Goal: Contribute content: Contribute content

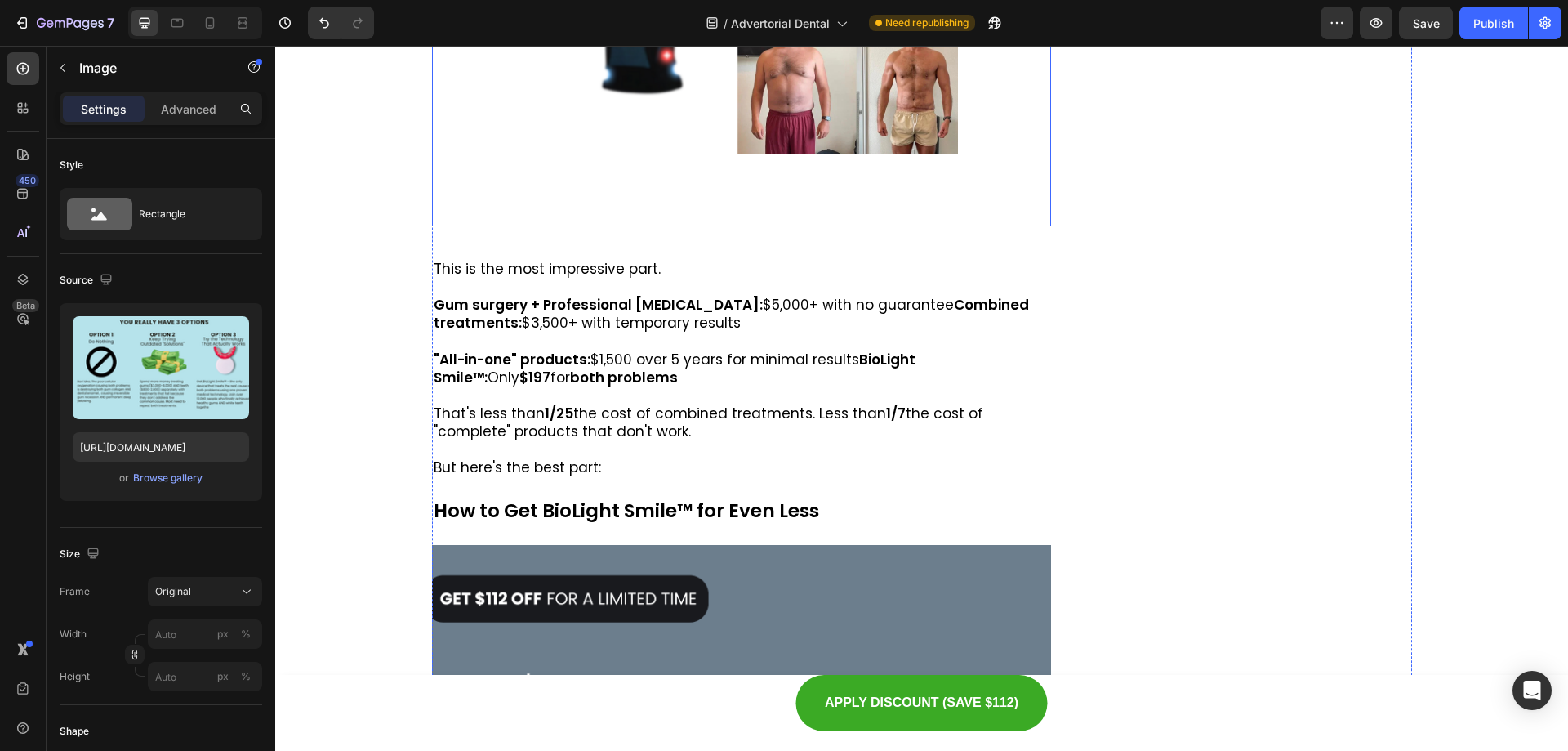
scroll to position [8604, 0]
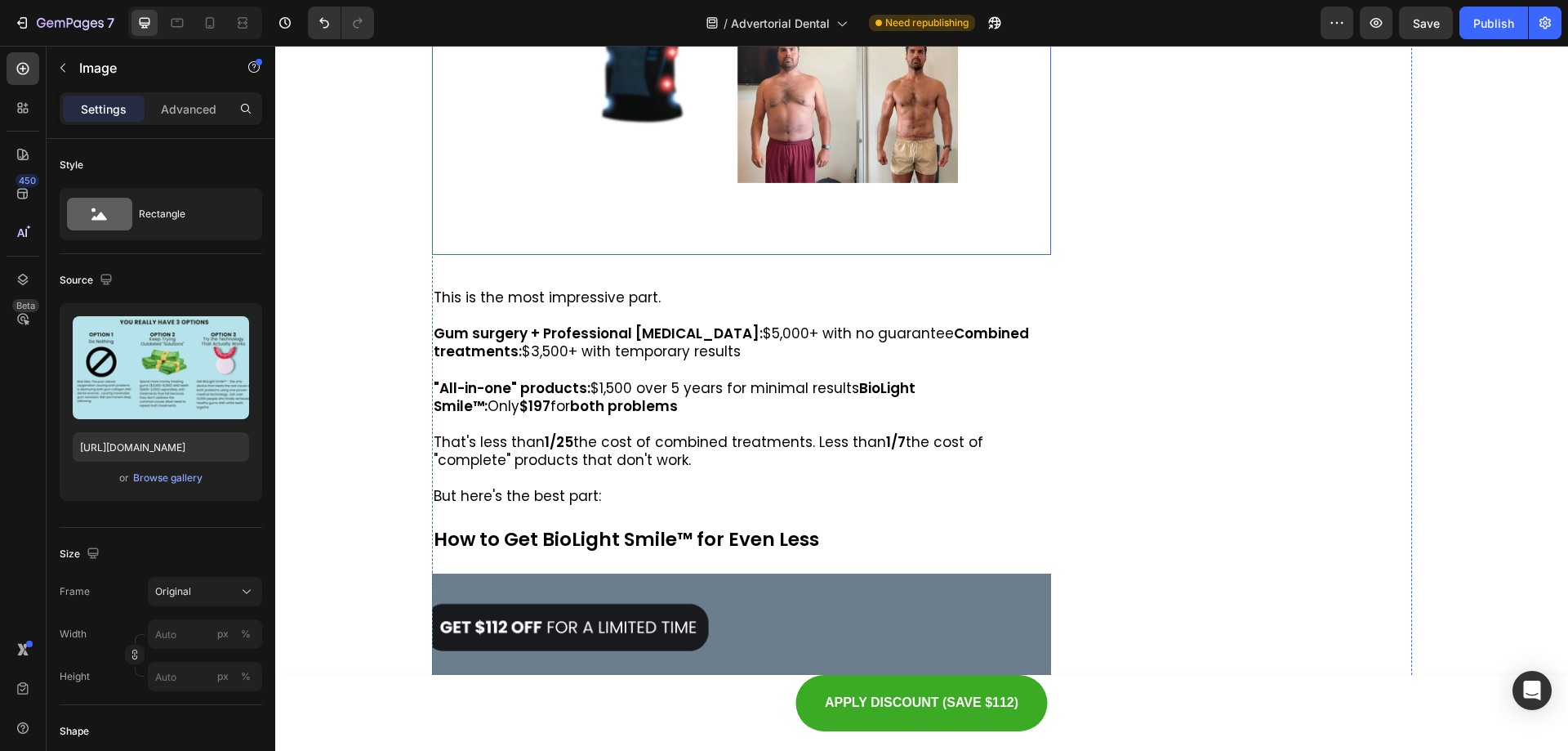
click at [741, 255] on img at bounding box center [741, 38] width 434 height 434
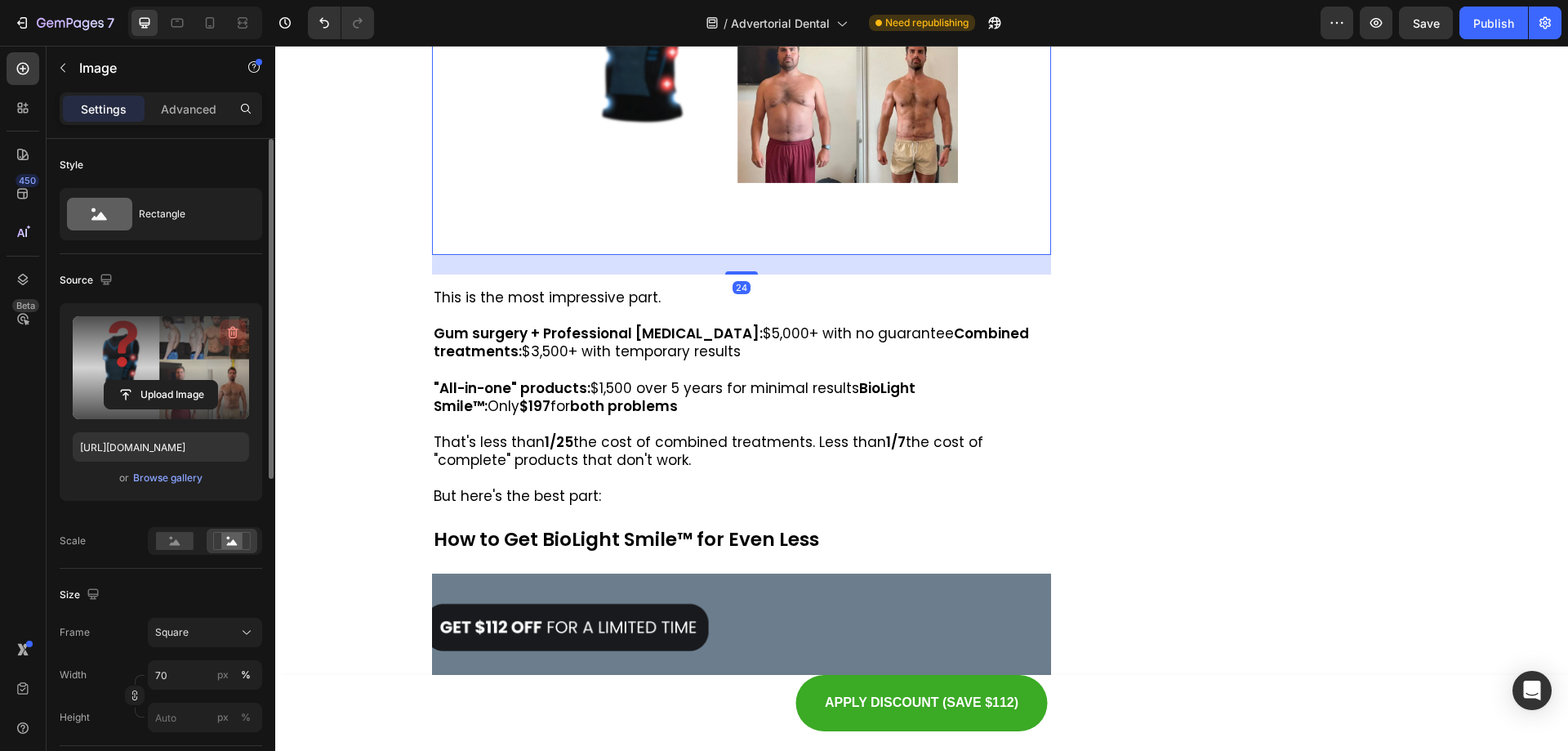
click at [233, 333] on icon "button" at bounding box center [234, 334] width 2 height 5
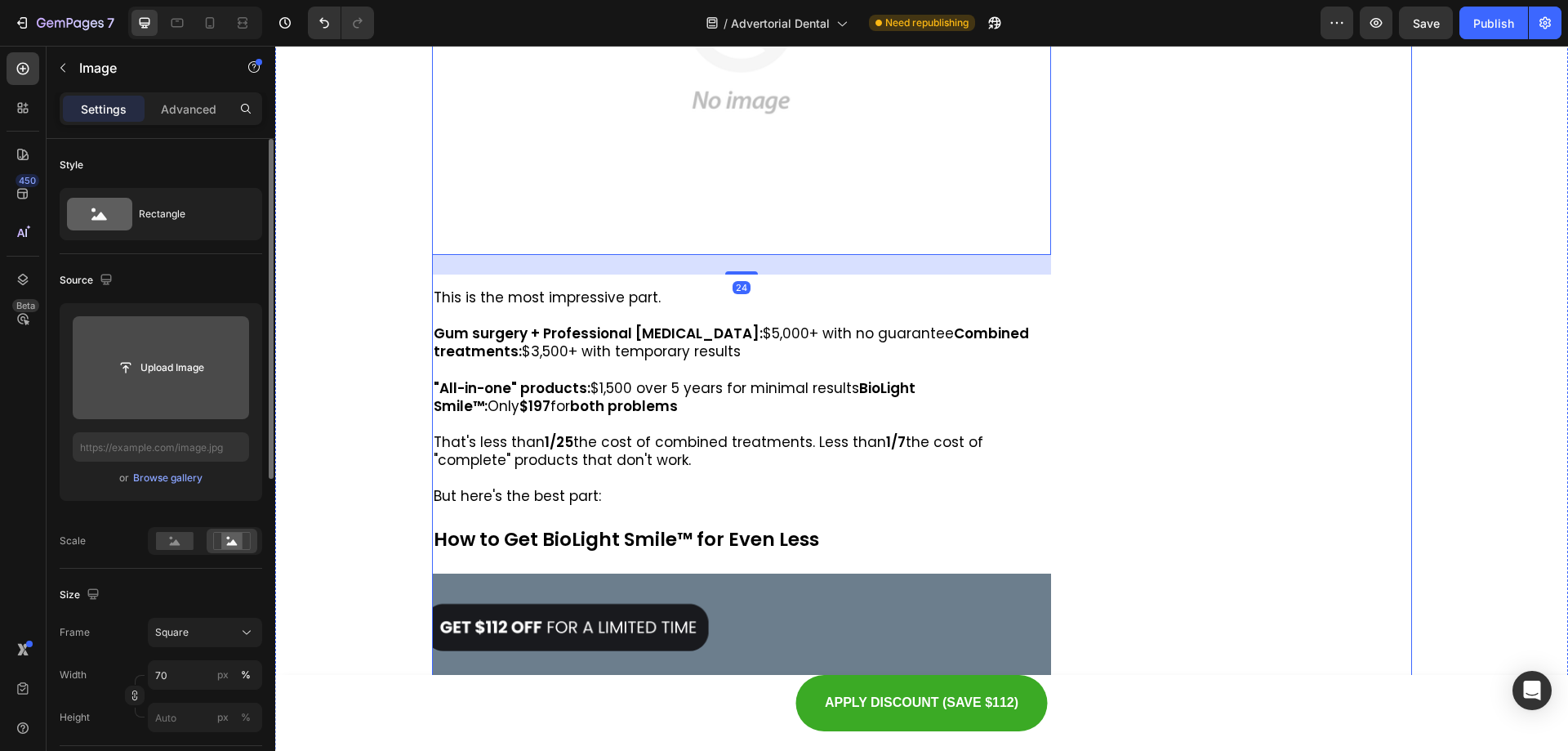
drag, startPoint x: 1274, startPoint y: 146, endPoint x: 1296, endPoint y: 127, distance: 29.1
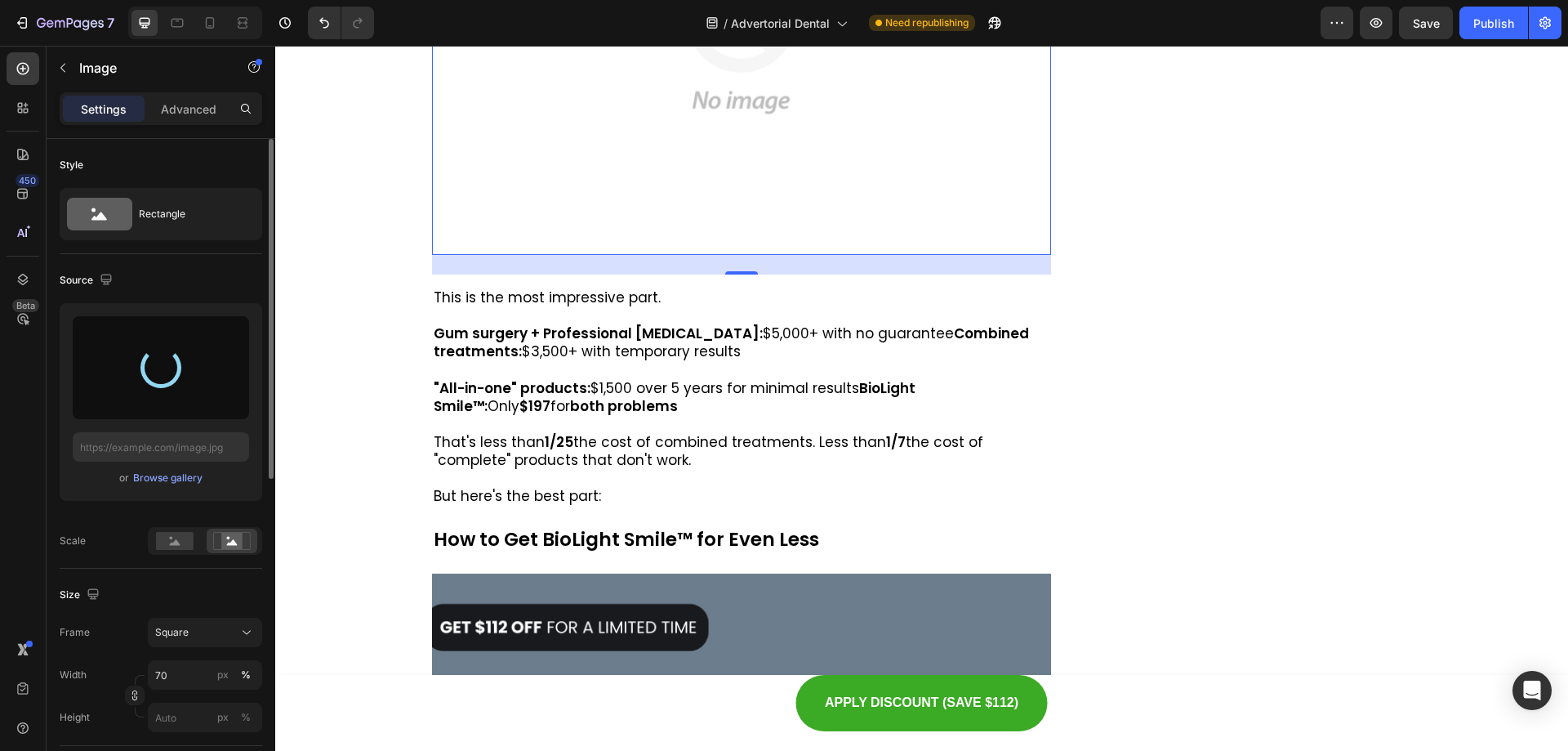
type input "[URL][DOMAIN_NAME]"
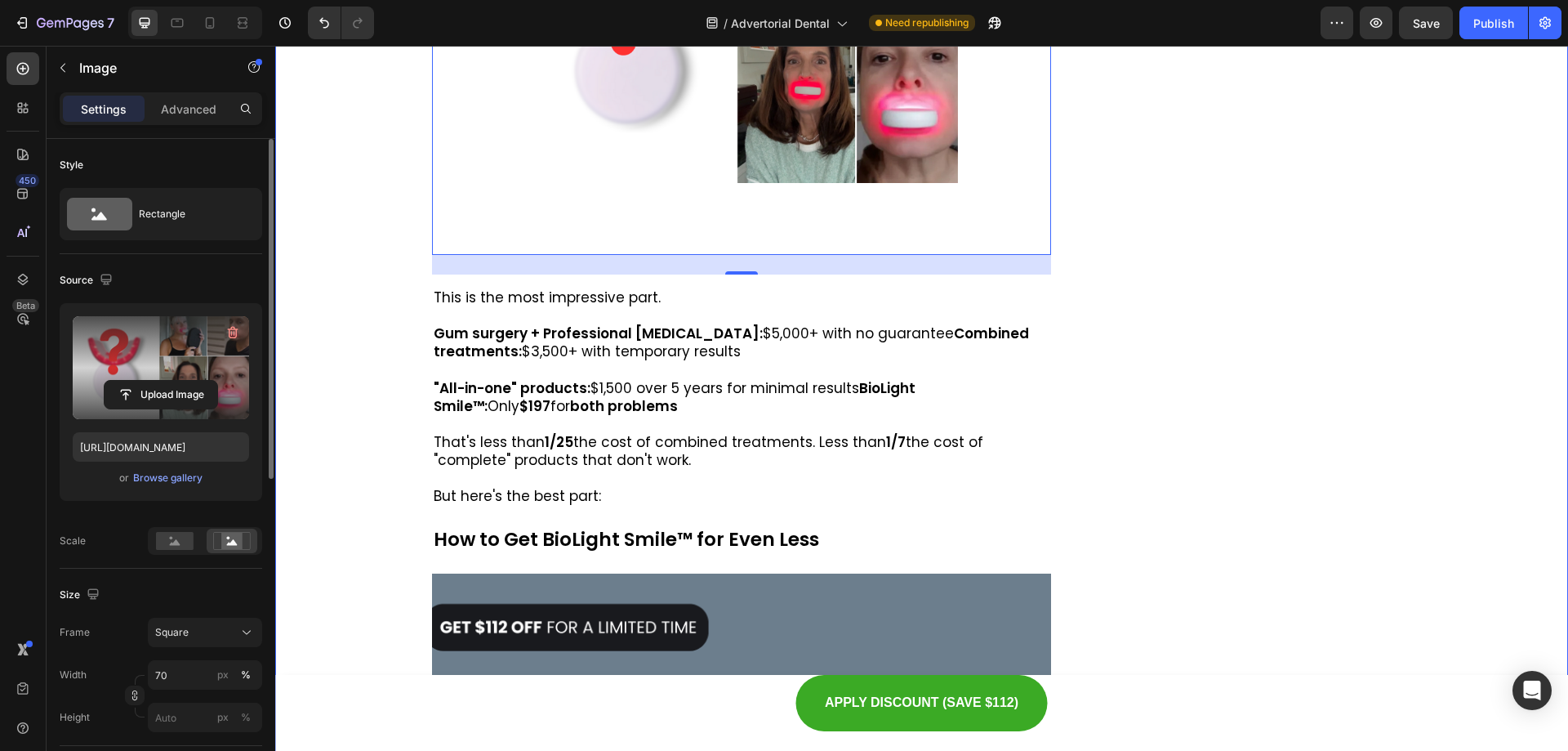
drag, startPoint x: 328, startPoint y: 316, endPoint x: 343, endPoint y: 306, distance: 18.0
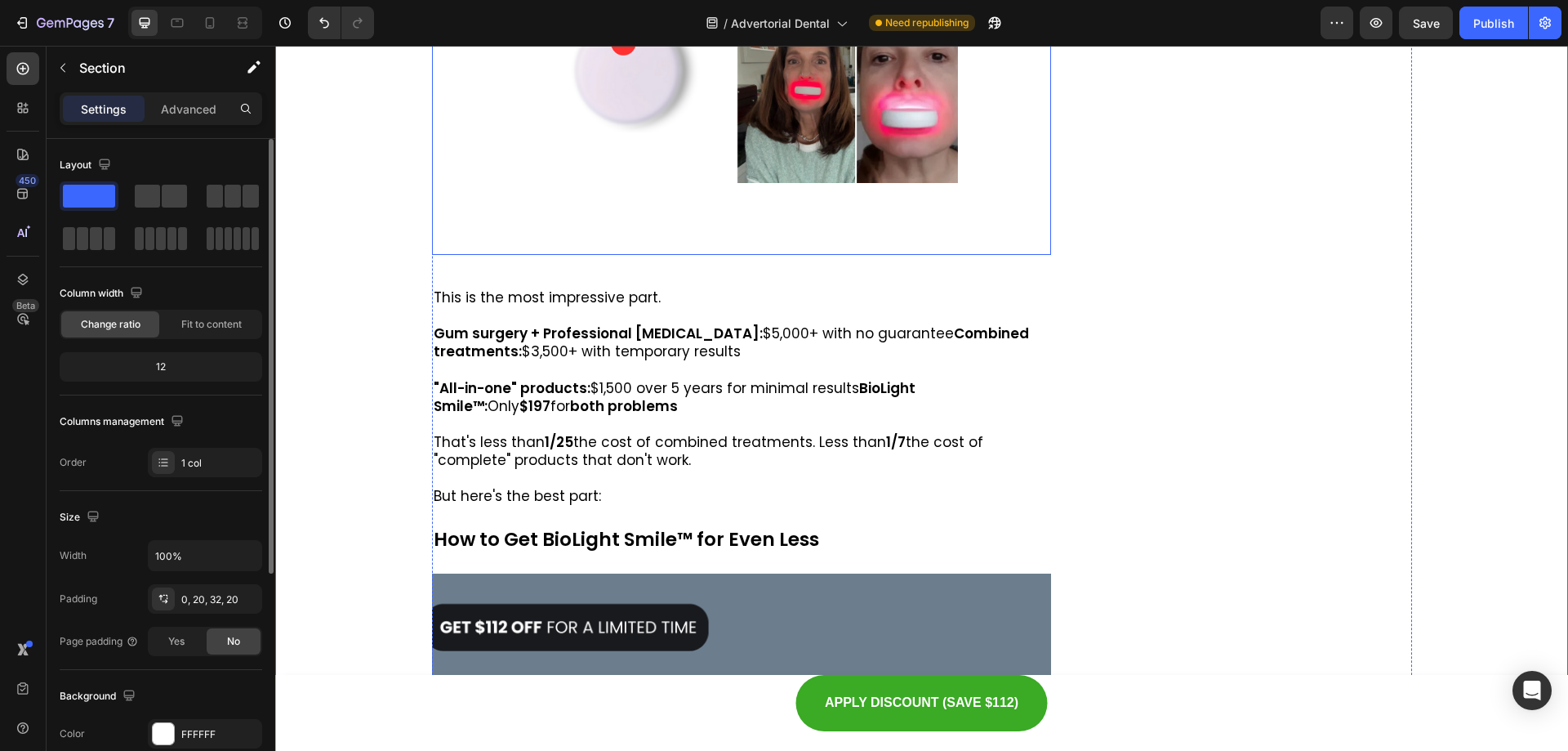
click at [682, 255] on img at bounding box center [741, 38] width 434 height 434
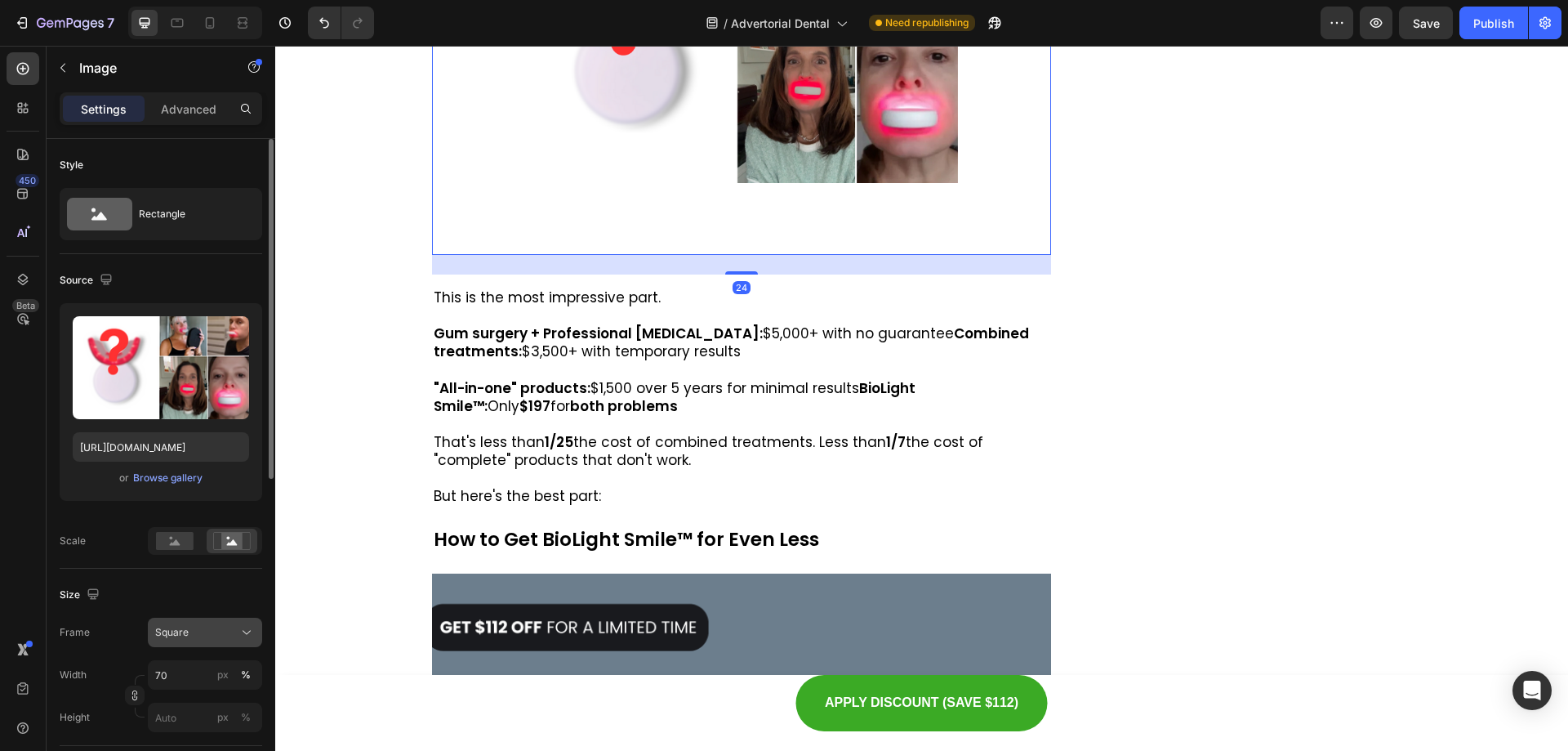
click at [204, 623] on button "Square" at bounding box center [205, 633] width 114 height 30
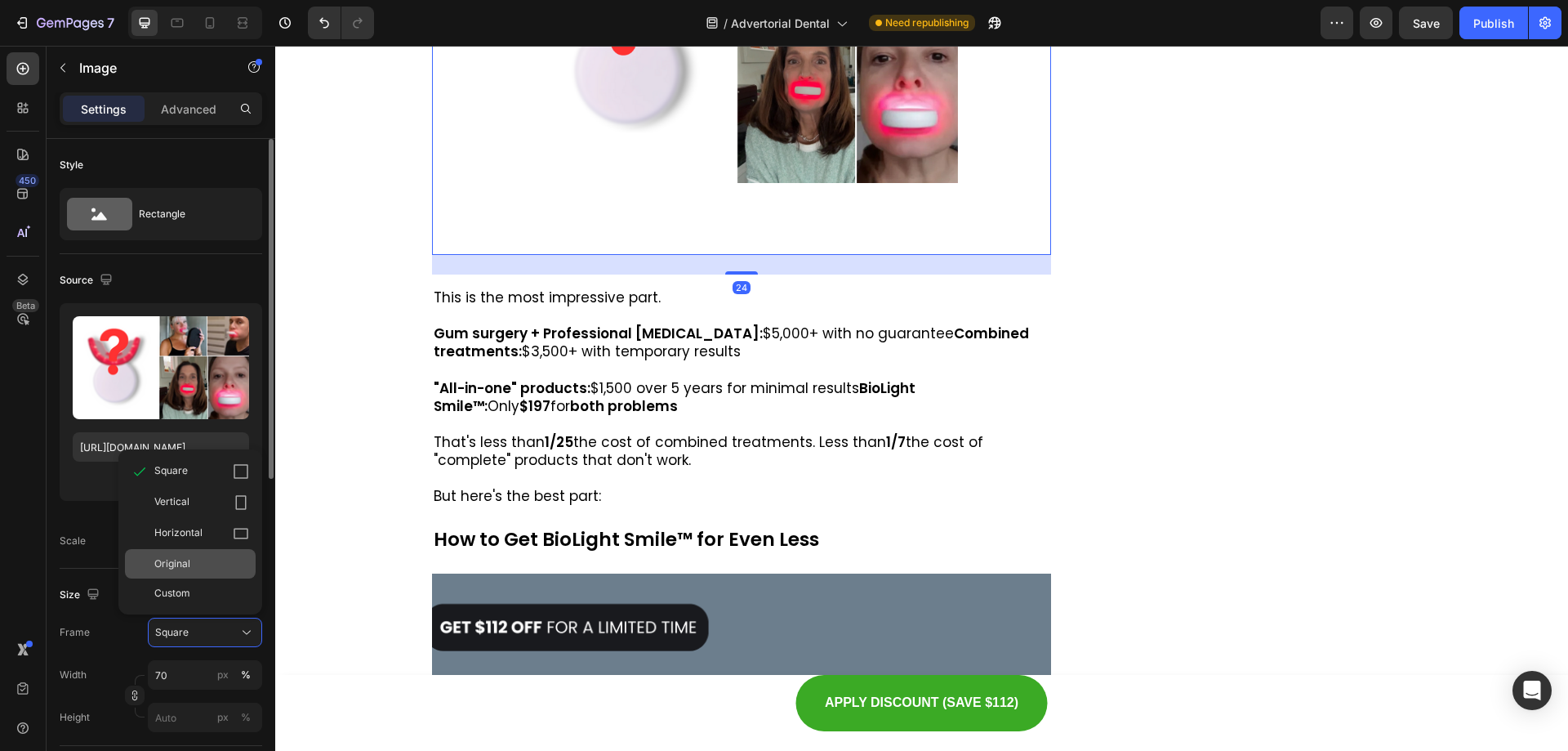
click at [190, 569] on span "Original" at bounding box center [172, 564] width 36 height 15
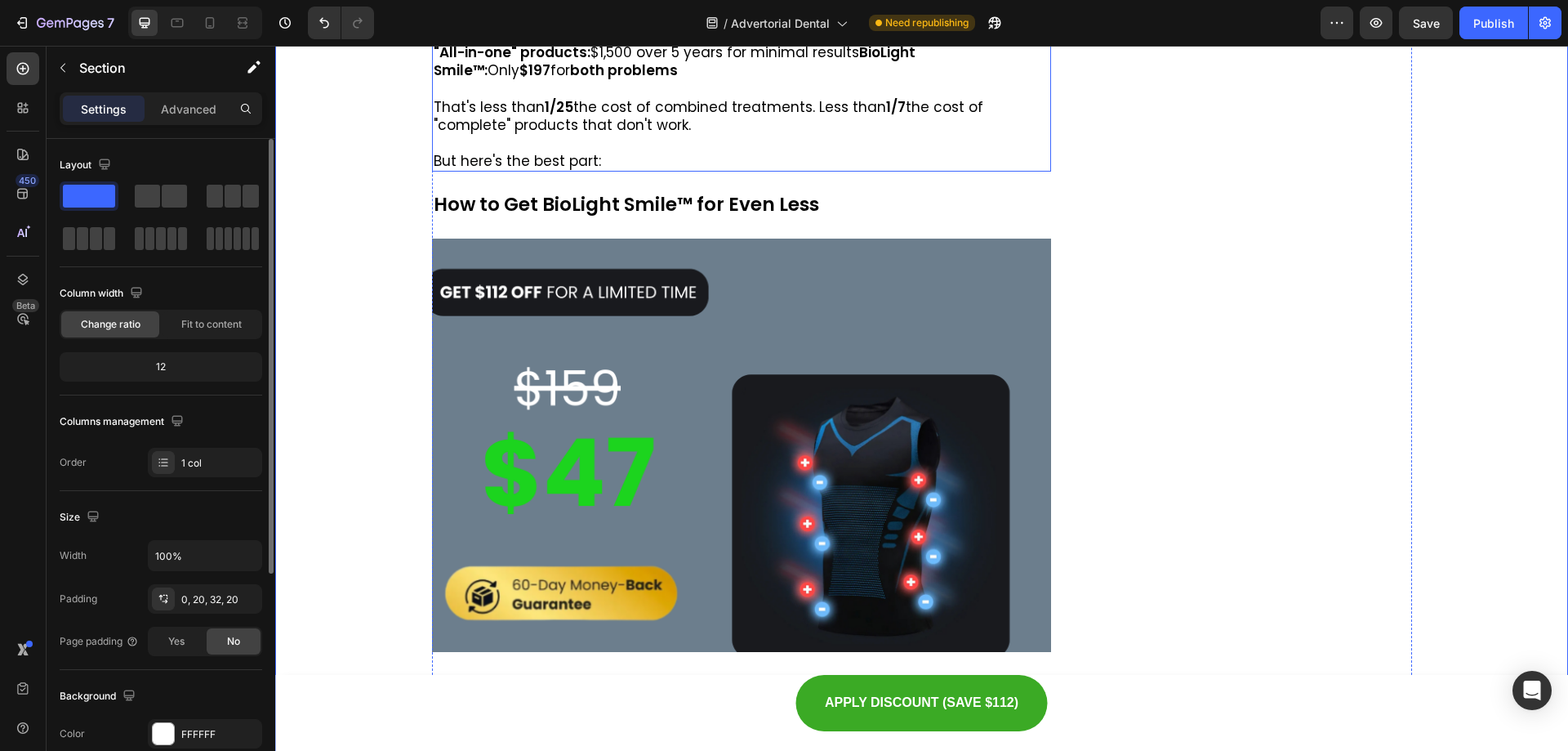
scroll to position [8931, 0]
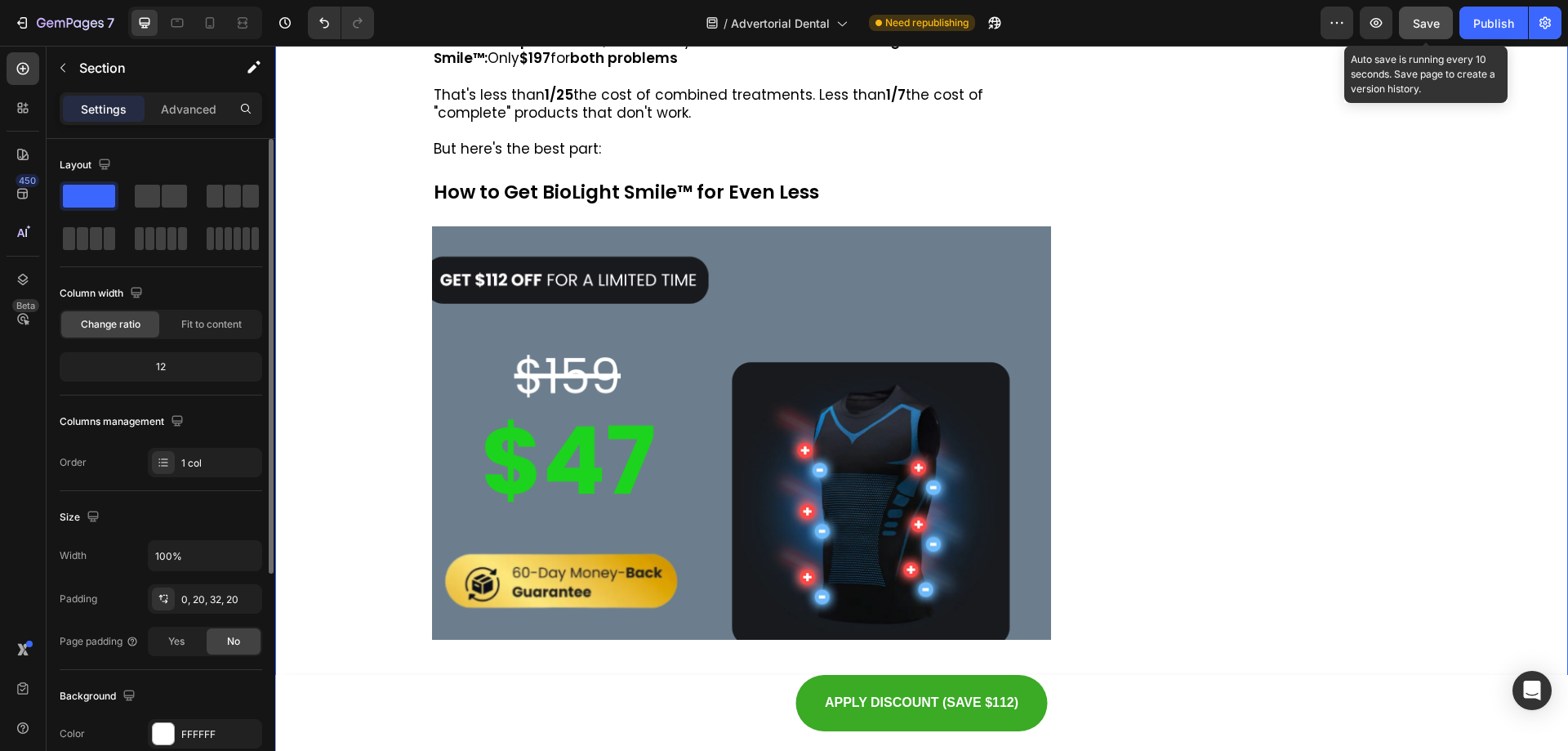
click at [1408, 9] on button "Save" at bounding box center [1427, 23] width 54 height 33
click at [1492, 16] on div "Publish" at bounding box center [1494, 23] width 41 height 17
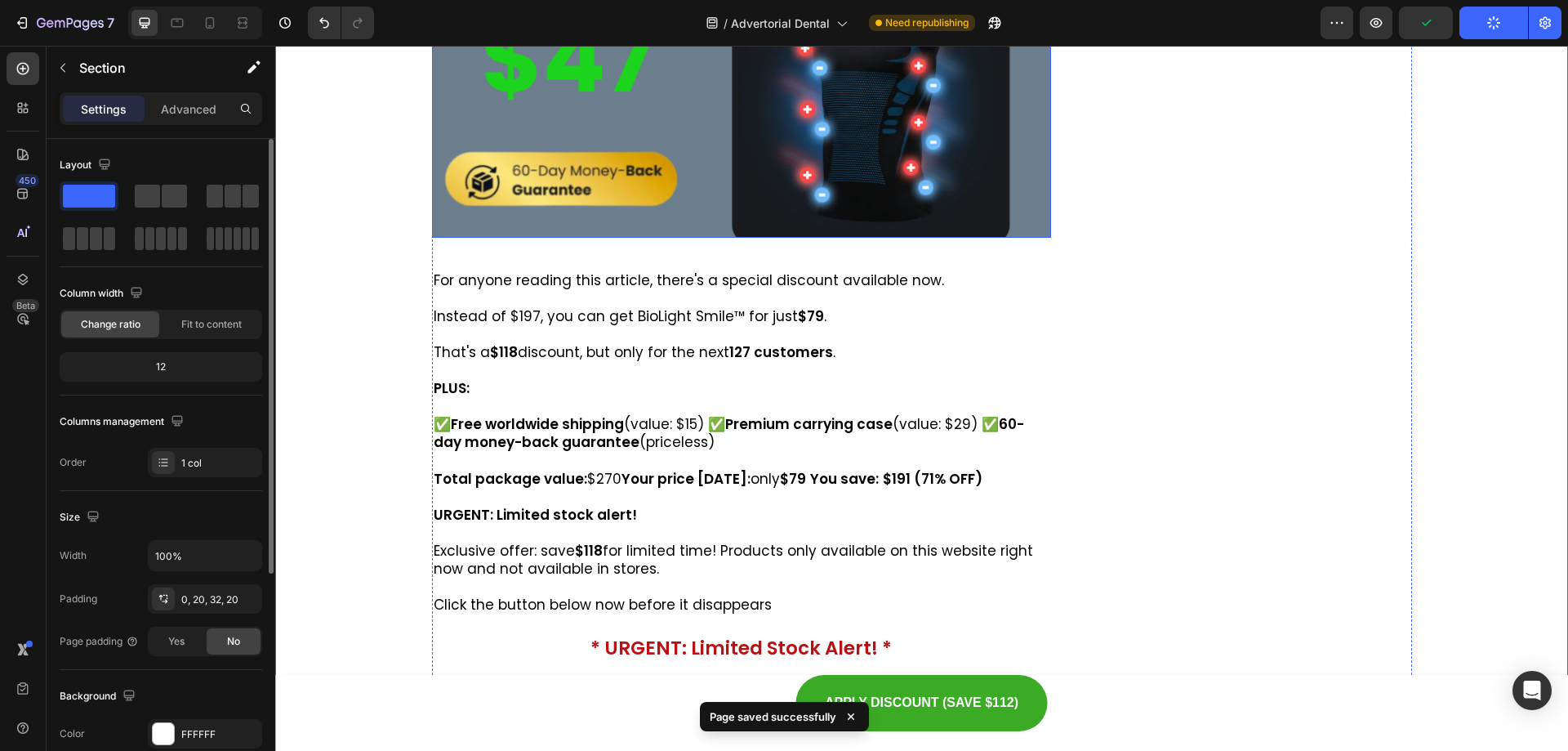
scroll to position [9340, 0]
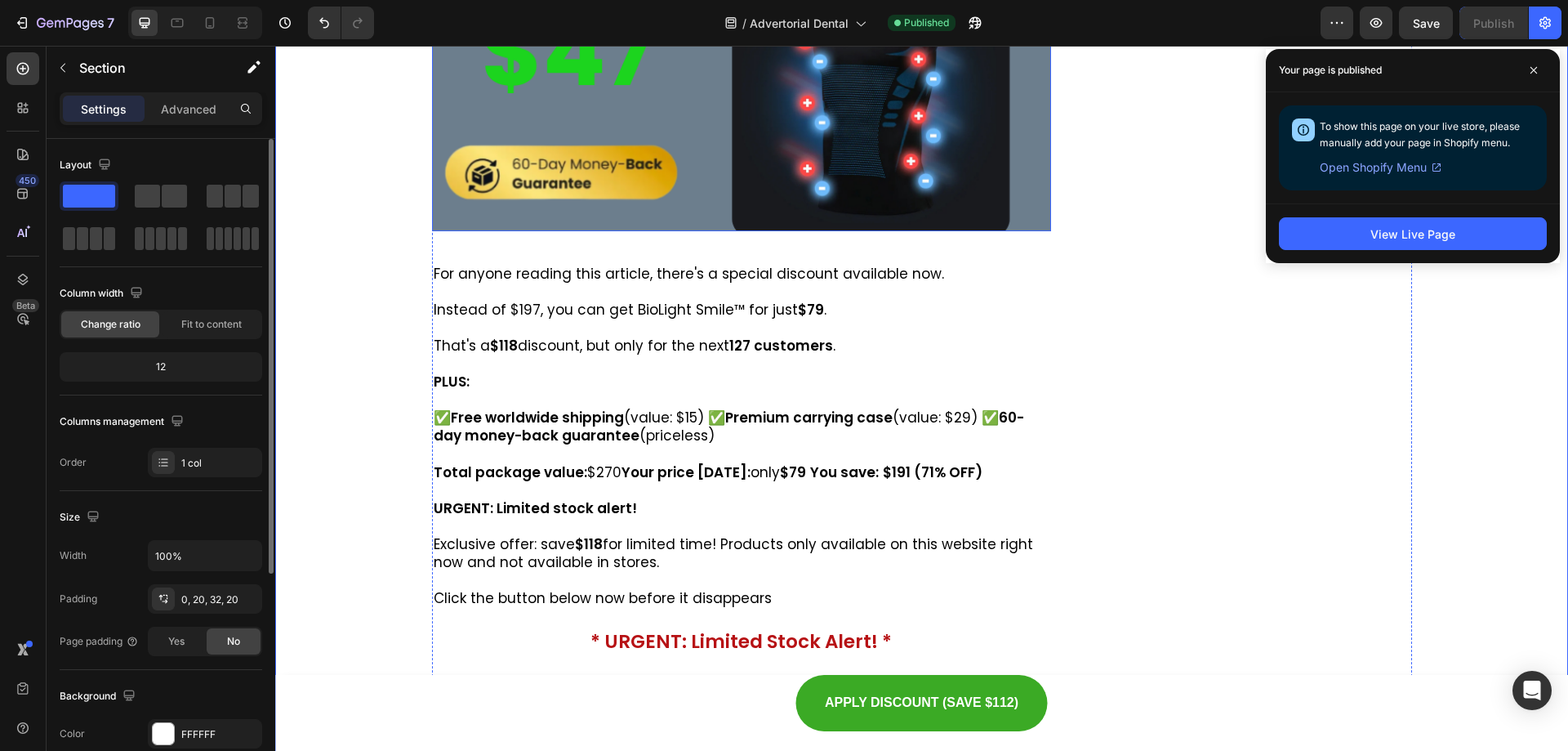
click at [869, 217] on img at bounding box center [742, 24] width 620 height 413
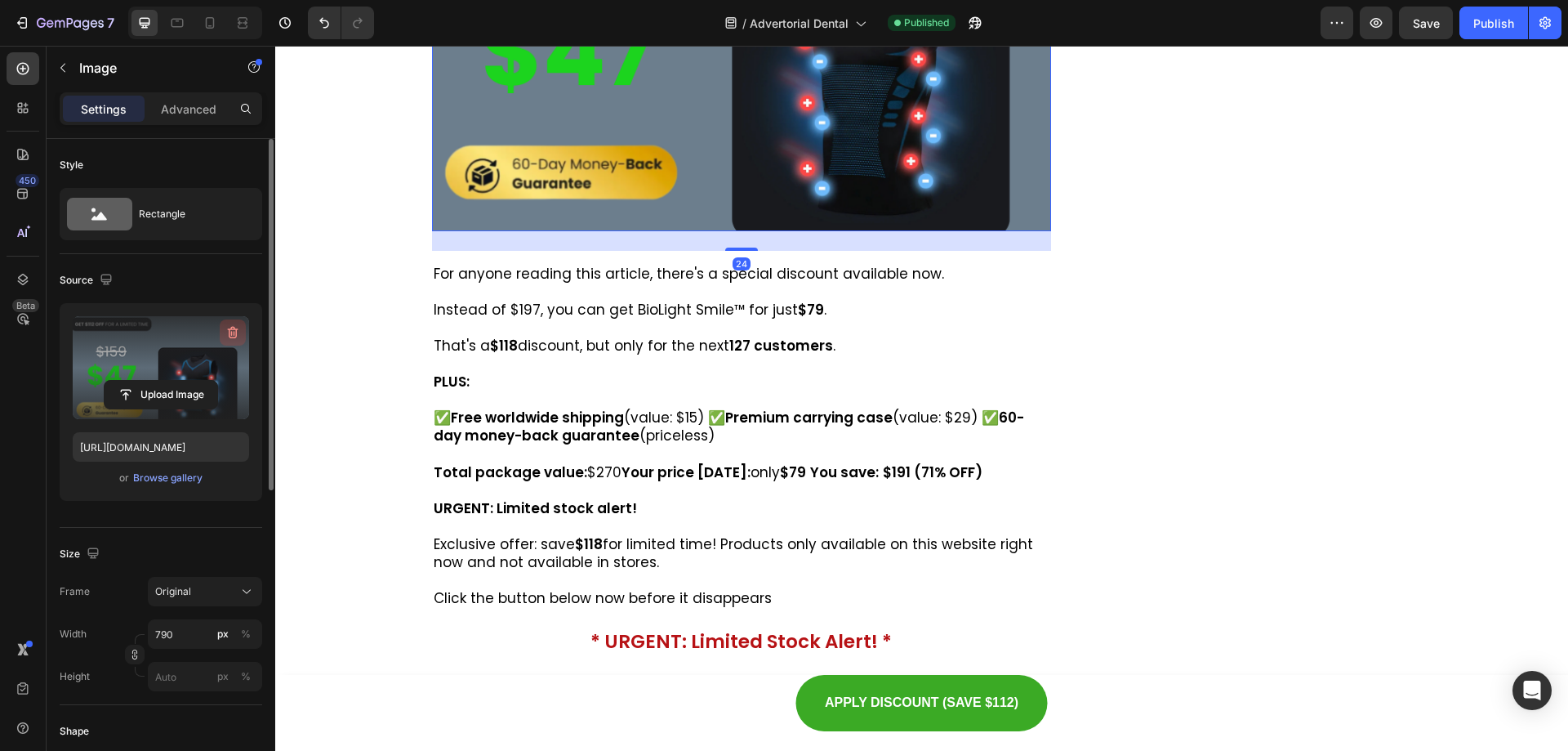
click at [222, 333] on button "button" at bounding box center [233, 333] width 26 height 26
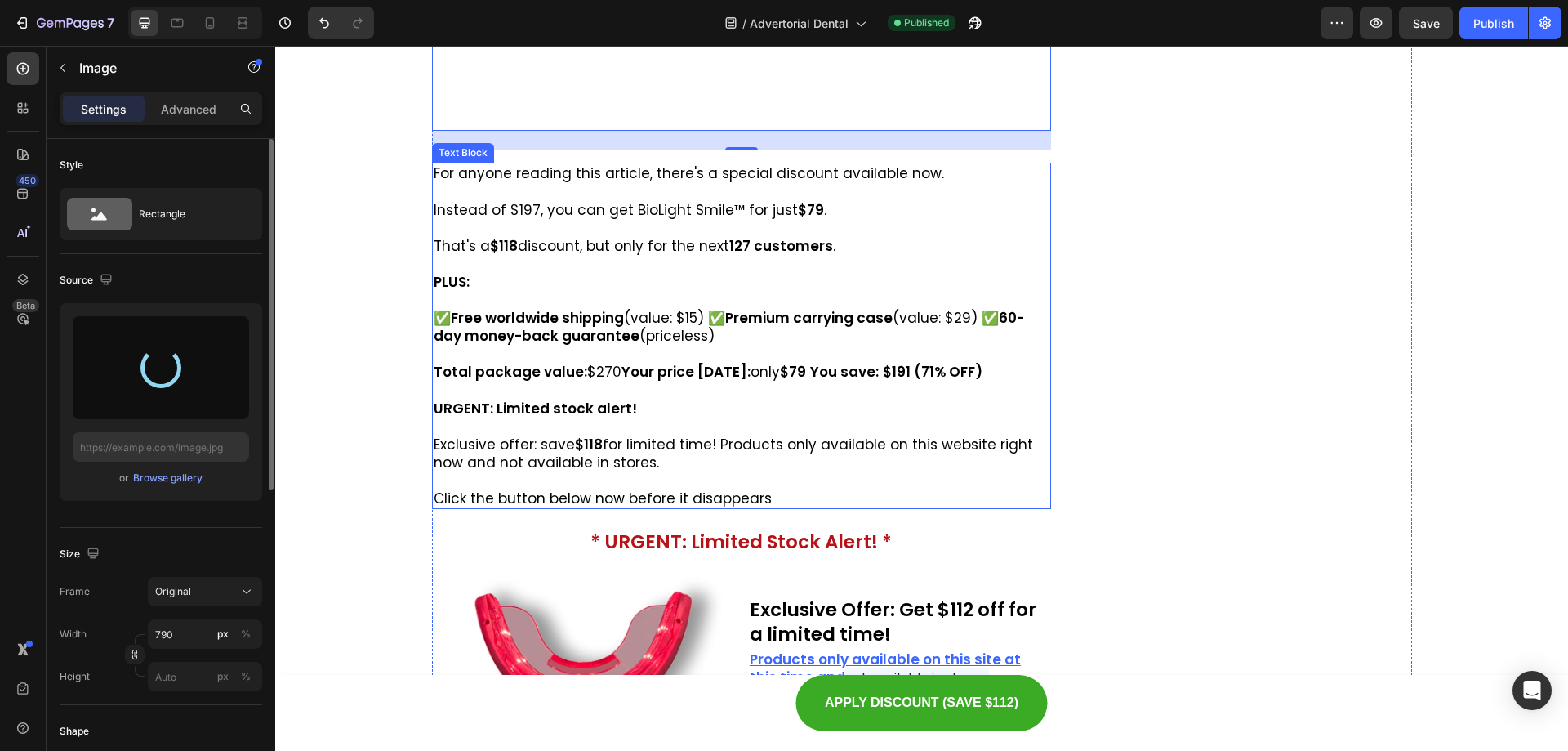
type input "[URL][DOMAIN_NAME]"
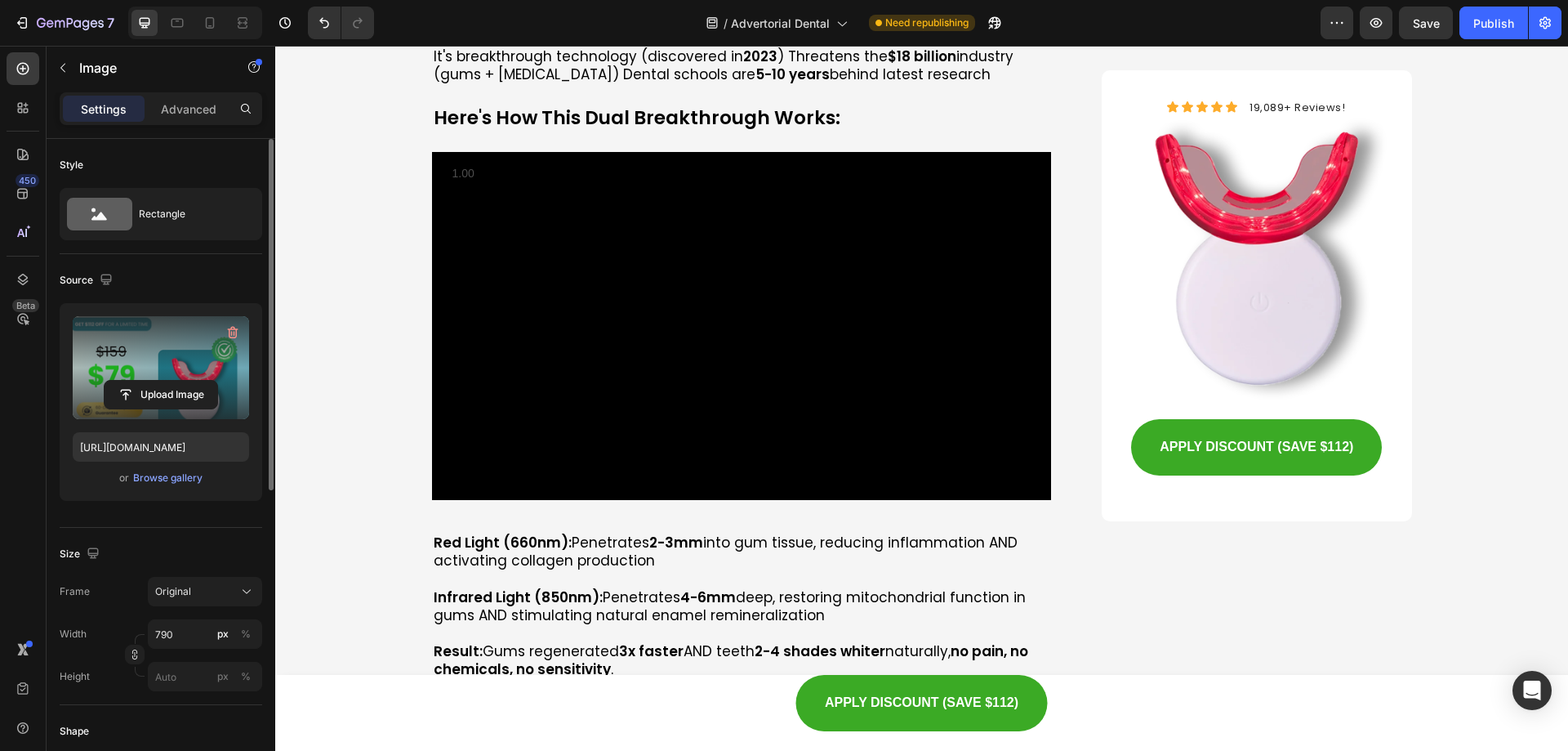
scroll to position [7113, 0]
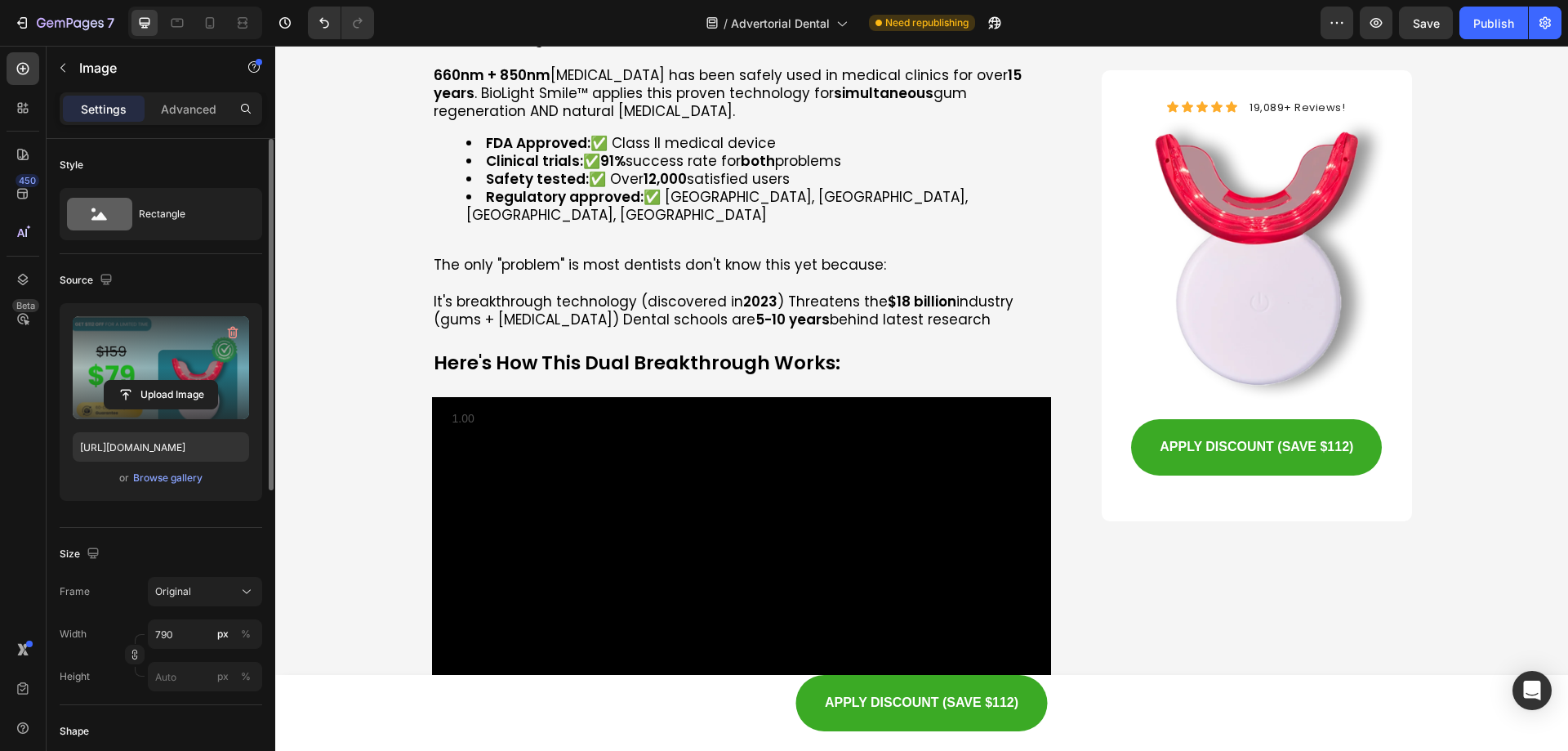
click at [1419, 21] on span "Save" at bounding box center [1426, 23] width 27 height 14
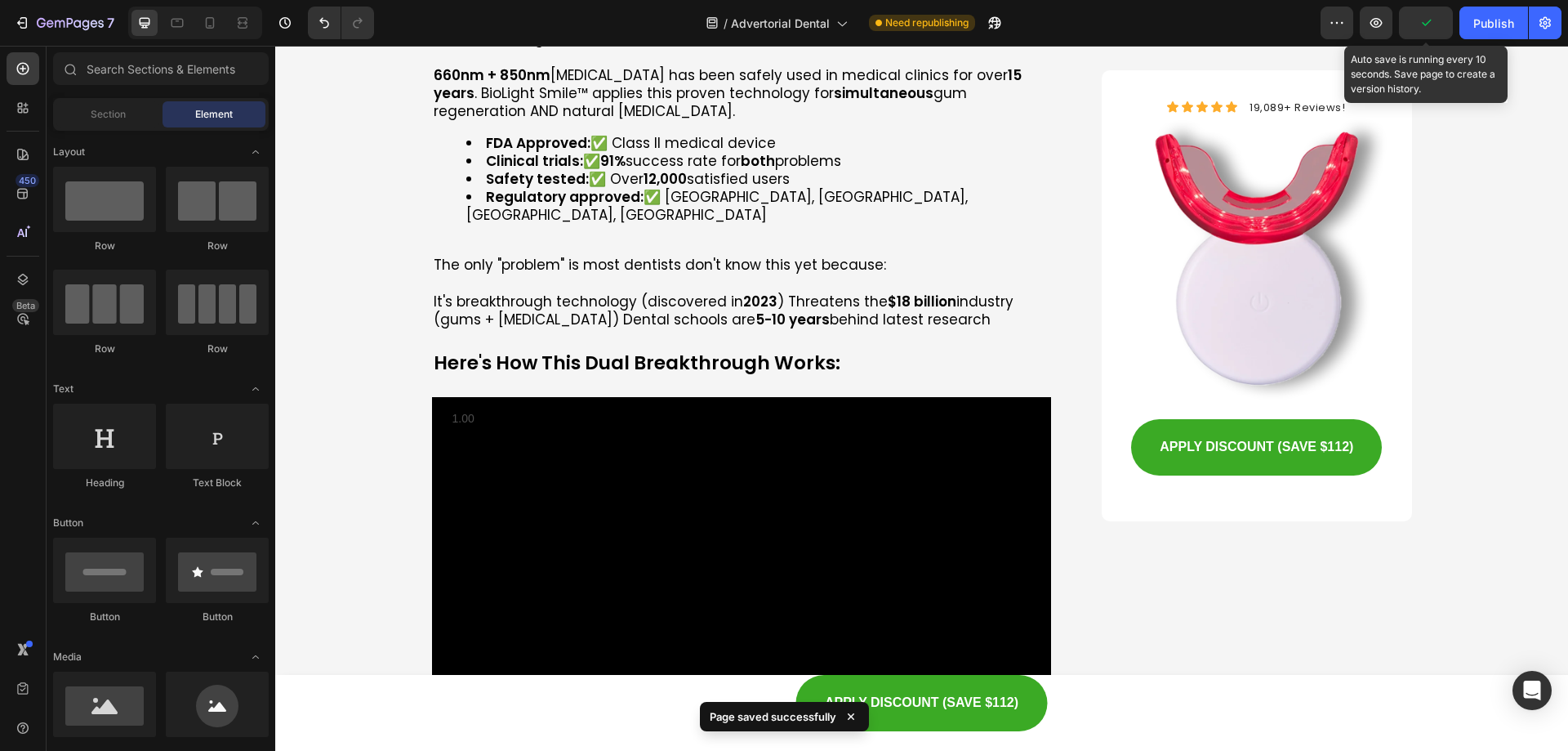
scroll to position [6496, 0]
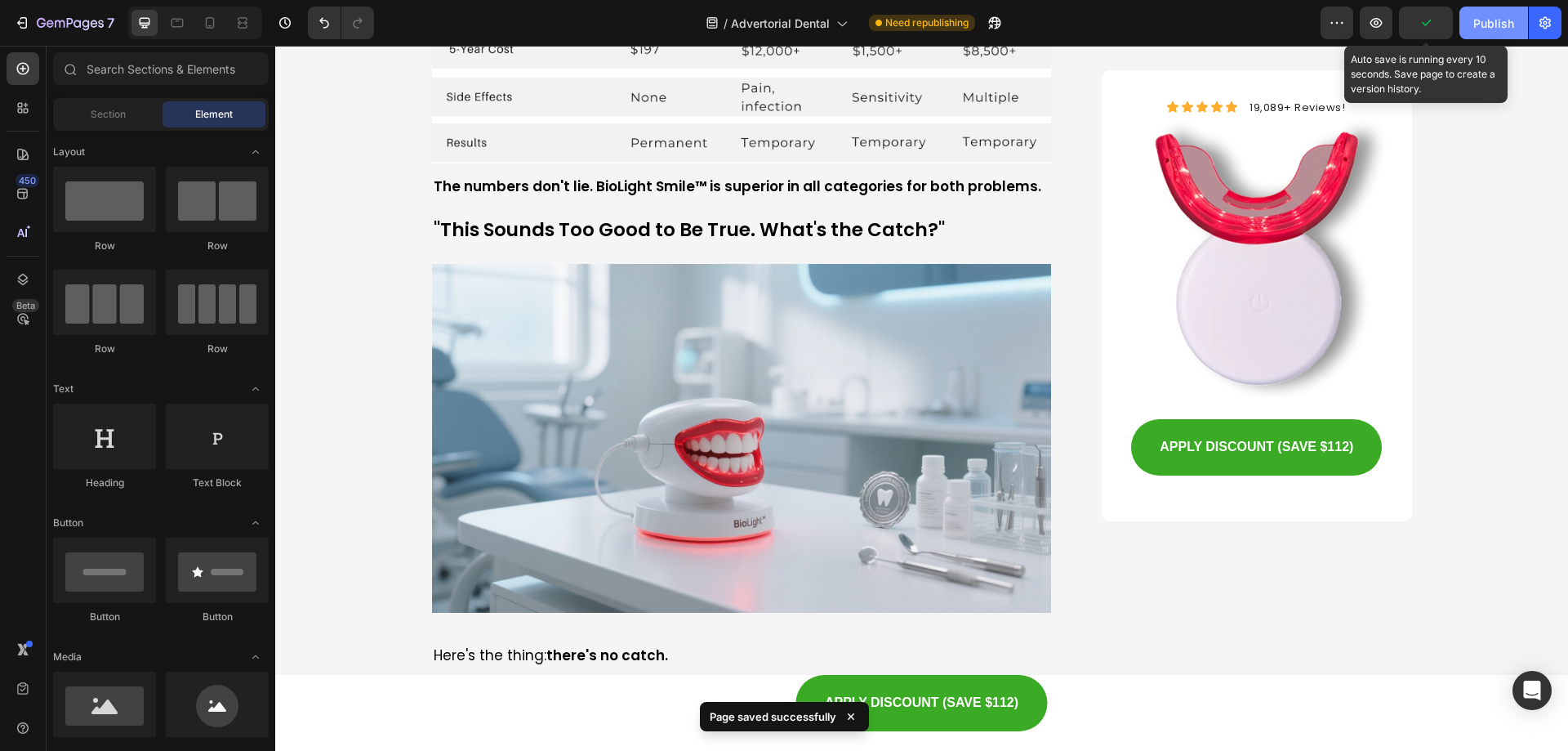
click at [1494, 26] on div "Publish" at bounding box center [1494, 23] width 41 height 17
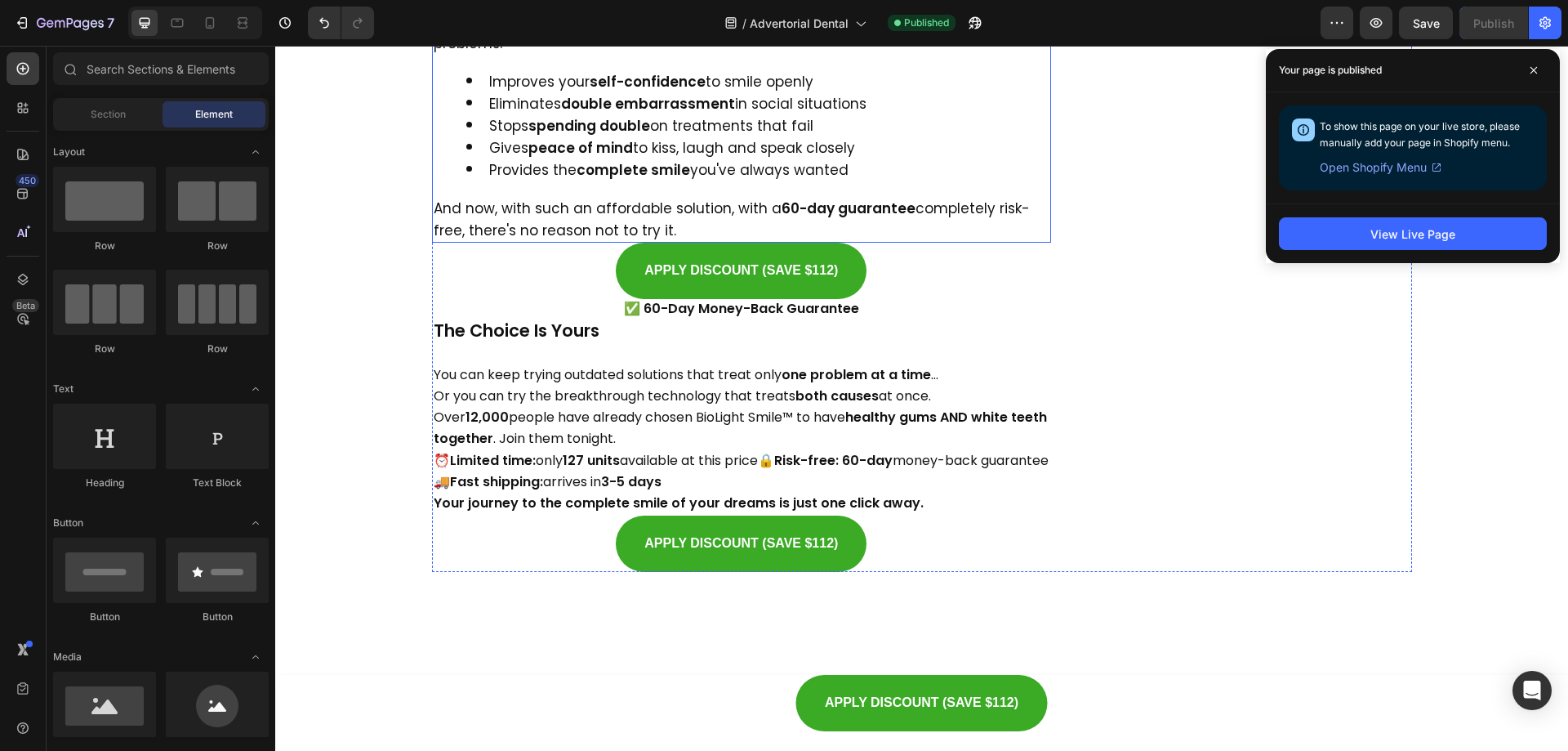
scroll to position [10581, 0]
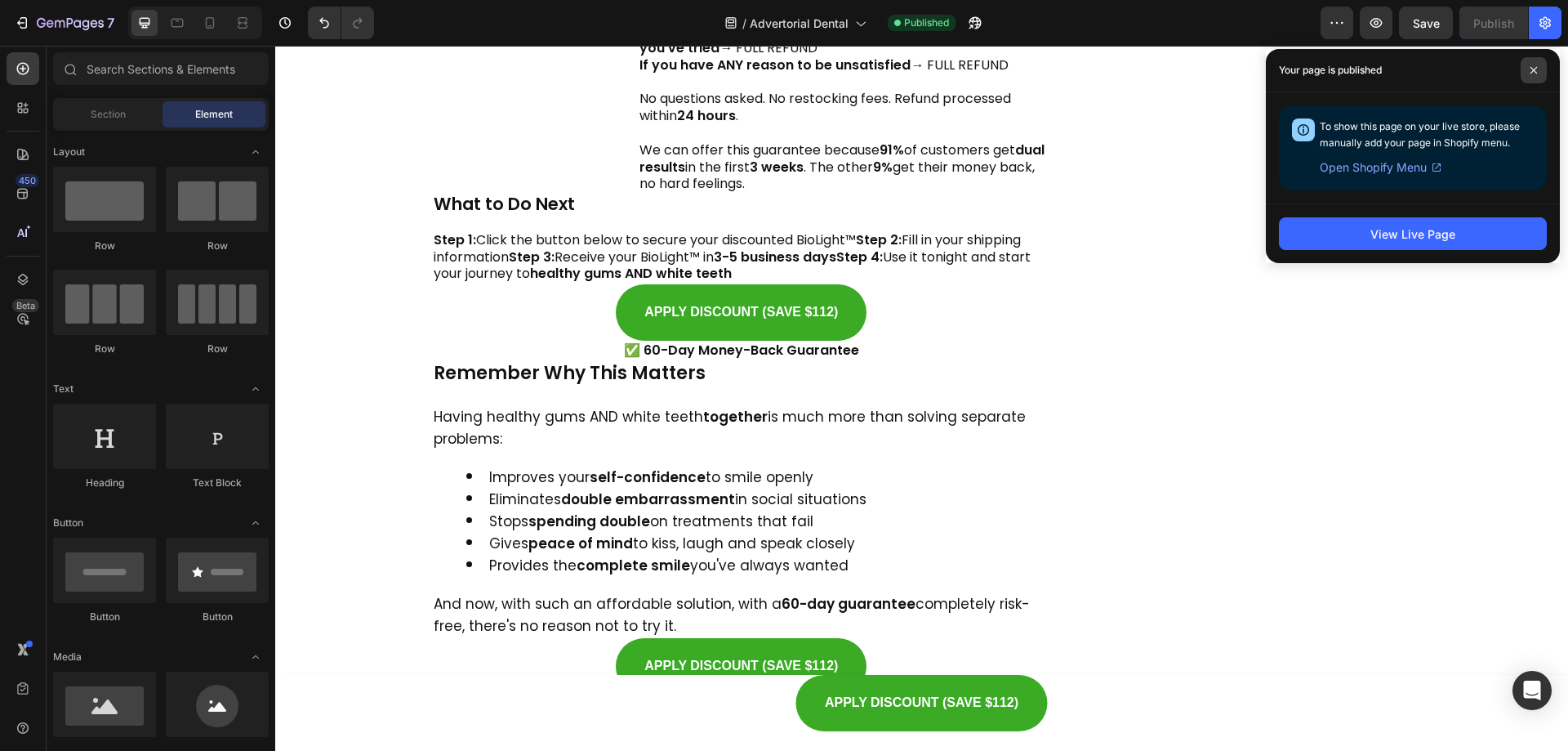
click at [1529, 74] on span at bounding box center [1534, 71] width 26 height 26
